Goal: Find specific page/section: Find specific page/section

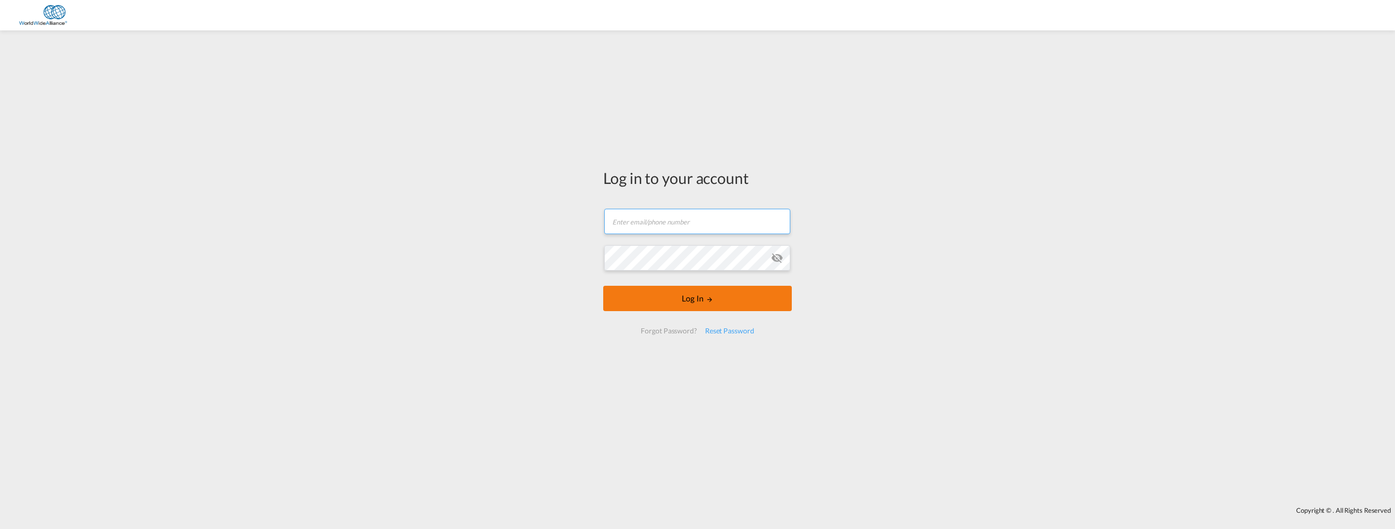
type input "[EMAIL_ADDRESS][DOMAIN_NAME]"
click at [675, 294] on button "Log In" at bounding box center [697, 298] width 189 height 25
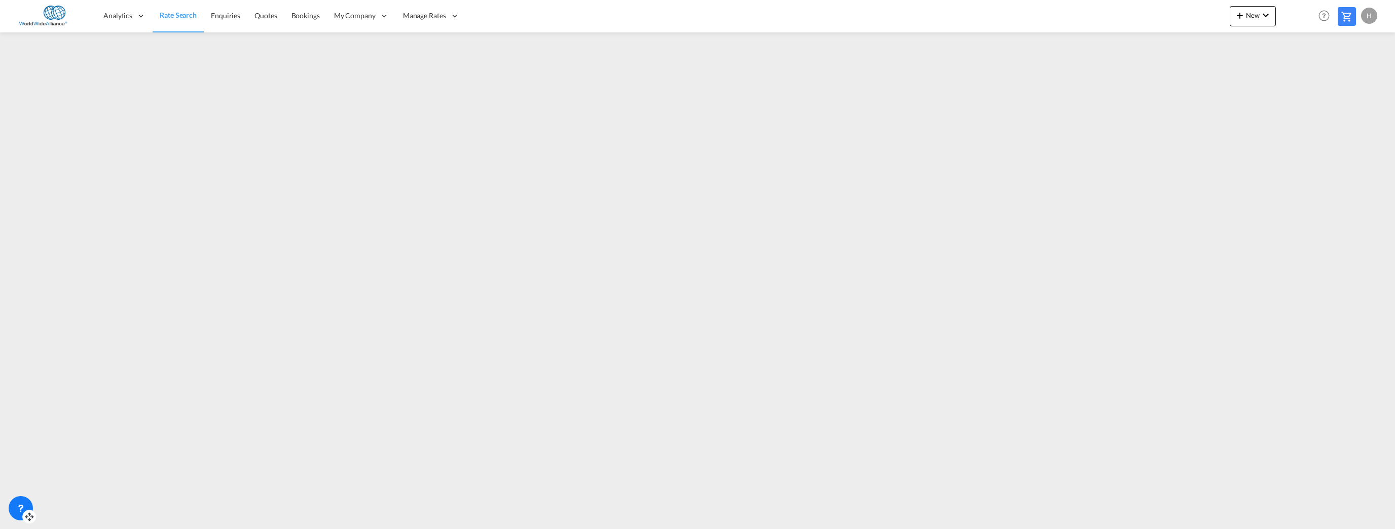
click at [14, 503] on div at bounding box center [21, 508] width 24 height 24
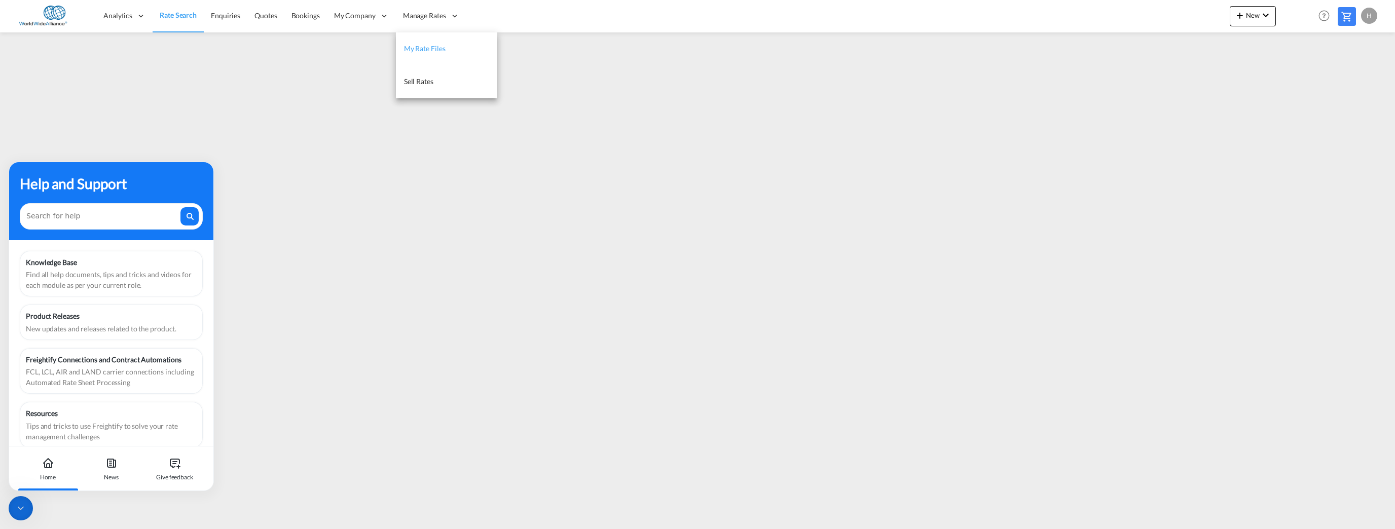
click at [436, 46] on span "My Rate Files" at bounding box center [425, 48] width 42 height 9
